Goal: Information Seeking & Learning: Check status

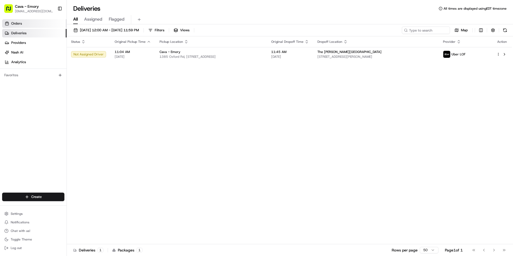
click at [44, 25] on link "Orders" at bounding box center [34, 23] width 64 height 9
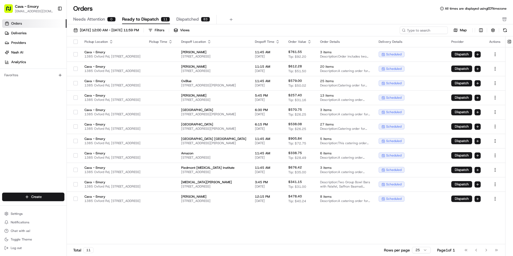
click at [38, 24] on link "Orders" at bounding box center [34, 23] width 64 height 9
click at [39, 33] on link "Deliveries" at bounding box center [34, 33] width 64 height 9
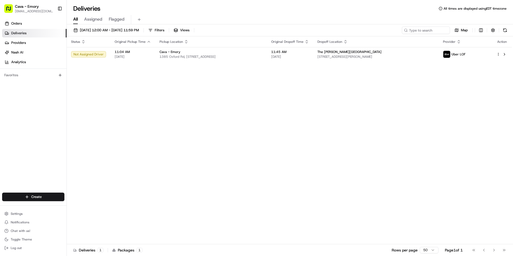
click at [97, 19] on span "Assigned" at bounding box center [93, 19] width 18 height 6
click at [77, 19] on span "All" at bounding box center [75, 19] width 5 height 6
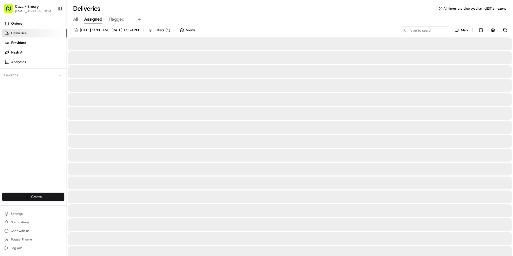
click at [90, 21] on span "Assigned" at bounding box center [93, 19] width 18 height 6
click at [114, 18] on span "Flagged" at bounding box center [117, 19] width 16 height 6
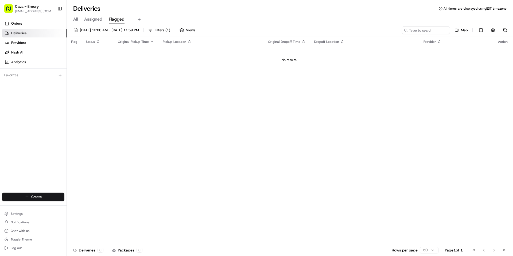
click at [92, 19] on span "Assigned" at bounding box center [93, 19] width 18 height 6
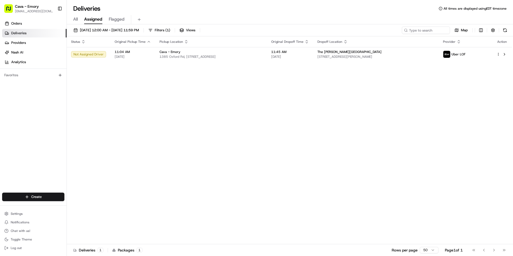
click at [78, 20] on span "All" at bounding box center [75, 19] width 5 height 6
click at [17, 24] on span "Orders" at bounding box center [16, 23] width 11 height 5
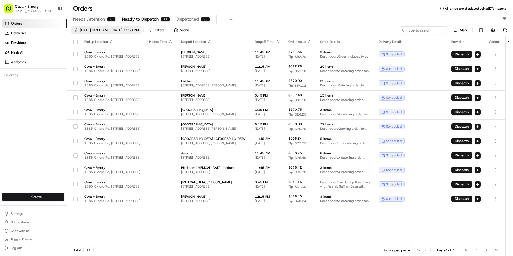
click at [138, 28] on button "[DATE] 12:00 AM - [DATE] 11:59 PM" at bounding box center [106, 29] width 70 height 7
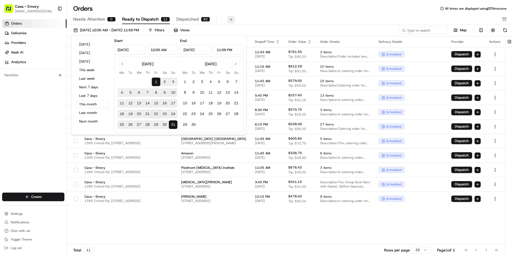
click at [227, 17] on button at bounding box center [230, 19] width 7 height 7
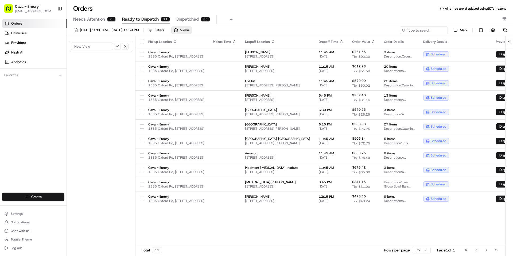
click at [255, 10] on div "Orders All times are displayed using EDT timezone" at bounding box center [290, 8] width 446 height 9
click at [21, 25] on span "Orders" at bounding box center [16, 23] width 11 height 5
click at [101, 18] on span "Needs Attention" at bounding box center [89, 19] width 32 height 6
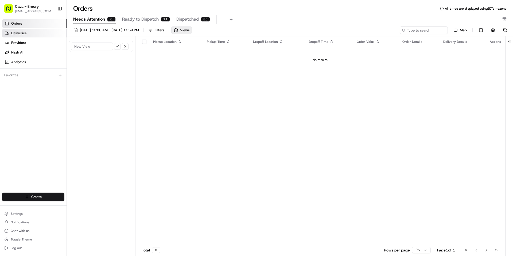
click at [31, 32] on link "Deliveries" at bounding box center [34, 33] width 64 height 9
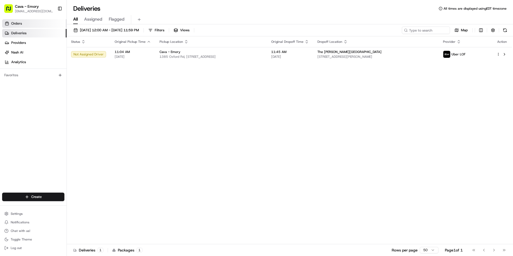
click at [40, 25] on link "Orders" at bounding box center [34, 23] width 64 height 9
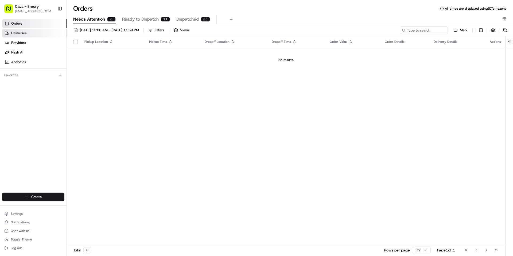
click at [42, 32] on link "Deliveries" at bounding box center [34, 33] width 64 height 9
